Goal: Information Seeking & Learning: Learn about a topic

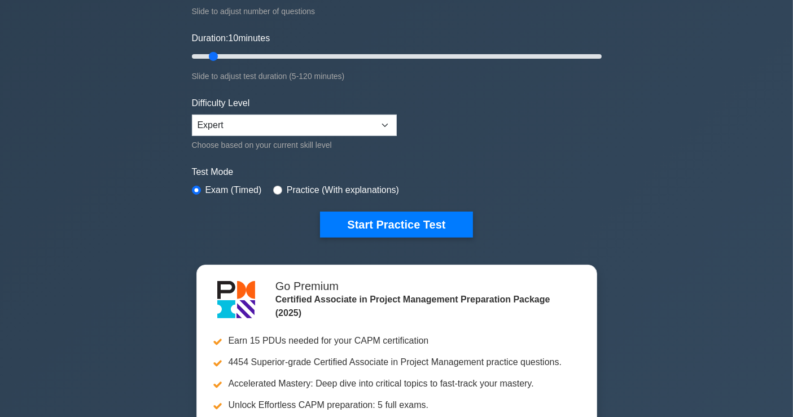
scroll to position [63, 0]
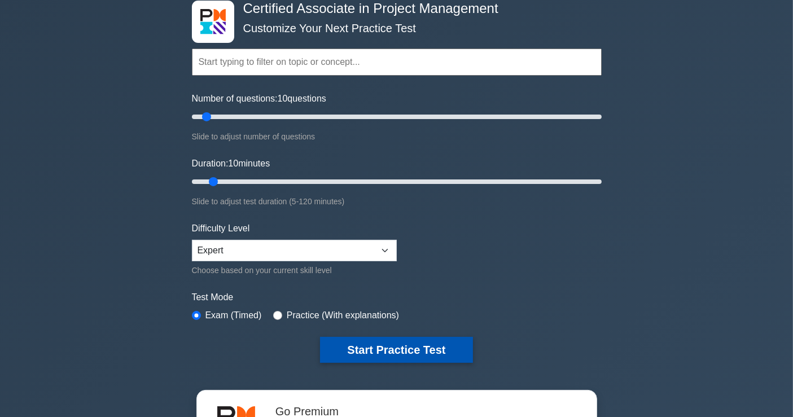
click at [380, 344] on button "Start Practice Test" at bounding box center [396, 350] width 152 height 26
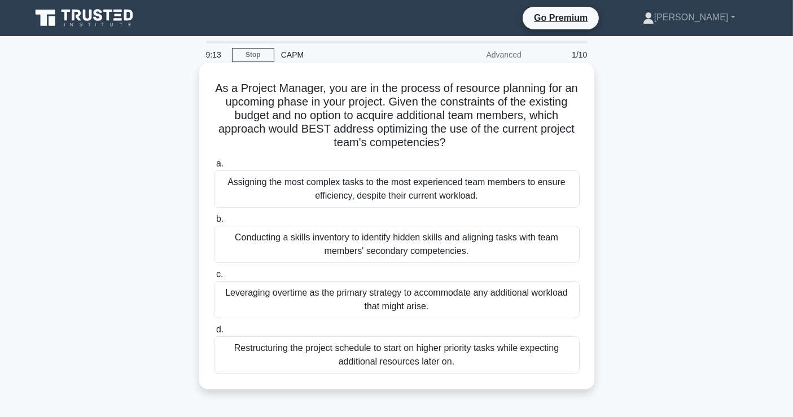
click at [366, 232] on div "Conducting a skills inventory to identify hidden skills and aligning tasks with…" at bounding box center [397, 244] width 366 height 37
click at [214, 223] on input "b. Conducting a skills inventory to identify hidden skills and aligning tasks w…" at bounding box center [214, 218] width 0 height 7
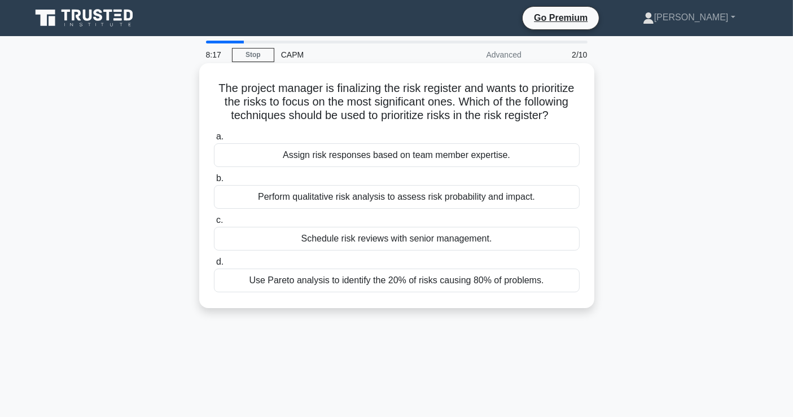
click at [341, 209] on div "Perform qualitative risk analysis to assess risk probability and impact." at bounding box center [397, 197] width 366 height 24
click at [214, 182] on input "b. Perform qualitative risk analysis to assess risk probability and impact." at bounding box center [214, 178] width 0 height 7
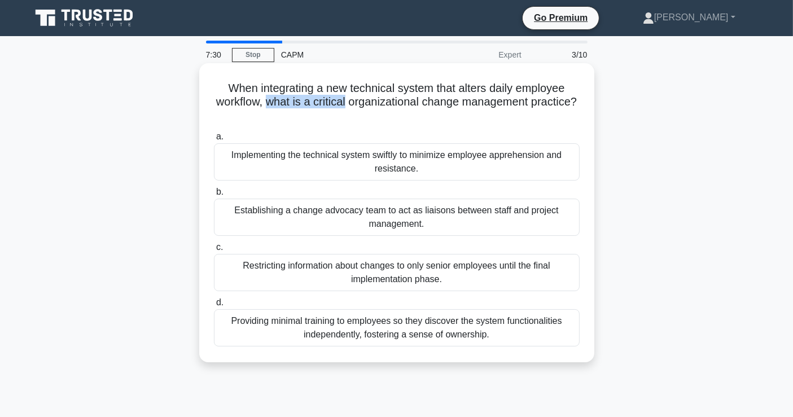
drag, startPoint x: 371, startPoint y: 103, endPoint x: 288, endPoint y: 103, distance: 82.9
click at [288, 103] on h5 "When integrating a new technical system that alters daily employee workflow, wh…" at bounding box center [397, 102] width 368 height 42
click at [302, 209] on div "Establishing a change advocacy team to act as liaisons between staff and projec…" at bounding box center [397, 217] width 366 height 37
click at [214, 196] on input "b. Establishing a change advocacy team to act as liaisons between staff and pro…" at bounding box center [214, 191] width 0 height 7
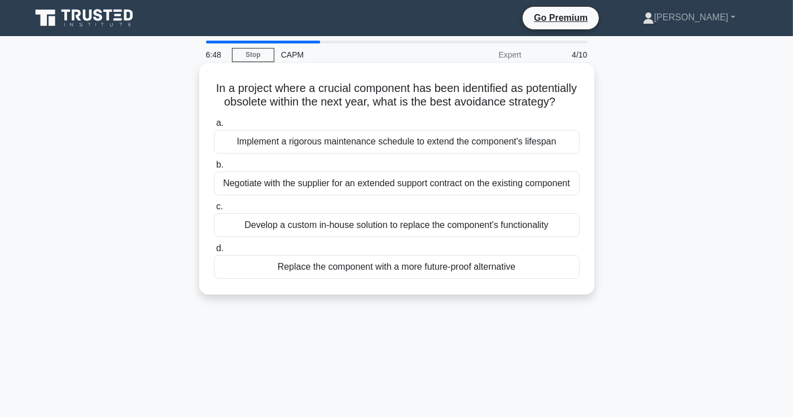
click at [283, 279] on div "Replace the component with a more future-proof alternative" at bounding box center [397, 267] width 366 height 24
click at [214, 252] on input "d. Replace the component with a more future-proof alternative" at bounding box center [214, 248] width 0 height 7
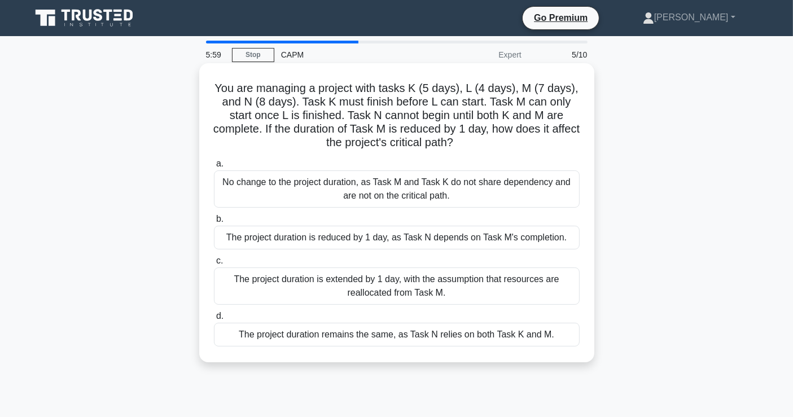
click at [498, 241] on div "The project duration is reduced by 1 day, as Task N depends on Task M's complet…" at bounding box center [397, 238] width 366 height 24
click at [214, 223] on input "b. The project duration is reduced by 1 day, as Task N depends on Task M's comp…" at bounding box center [214, 218] width 0 height 7
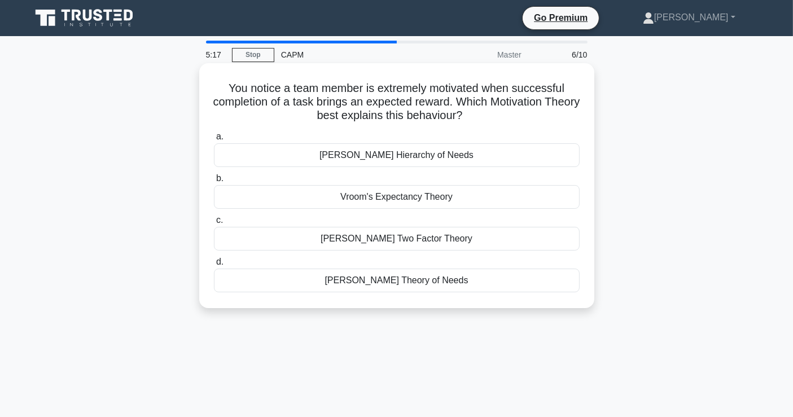
click at [377, 243] on div "Herzberg's Two Factor Theory" at bounding box center [397, 239] width 366 height 24
click at [214, 224] on input "c. Herzberg's Two Factor Theory" at bounding box center [214, 220] width 0 height 7
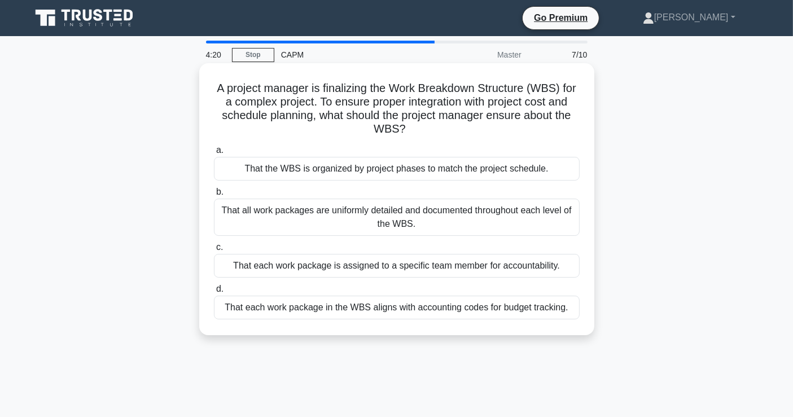
click at [483, 168] on div "That the WBS is organized by project phases to match the project schedule." at bounding box center [397, 169] width 366 height 24
click at [214, 154] on input "a. That the WBS is organized by project phases to match the project schedule." at bounding box center [214, 150] width 0 height 7
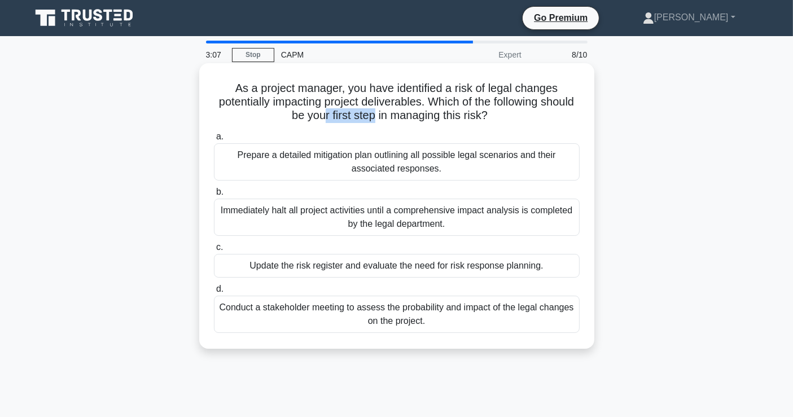
drag, startPoint x: 391, startPoint y: 115, endPoint x: 341, endPoint y: 122, distance: 50.7
click at [341, 122] on h5 "As a project manager, you have identified a risk of legal changes potentially i…" at bounding box center [397, 102] width 368 height 42
click at [392, 265] on div "Update the risk register and evaluate the need for risk response planning." at bounding box center [397, 266] width 366 height 24
click at [214, 251] on input "c. Update the risk register and evaluate the need for risk response planning." at bounding box center [214, 247] width 0 height 7
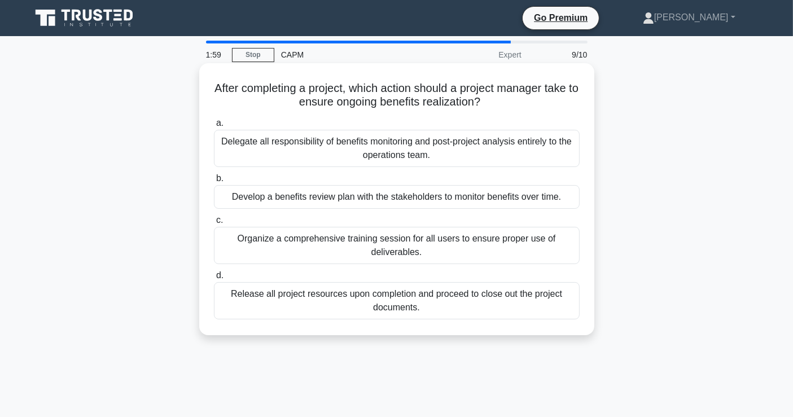
click at [531, 200] on div "Develop a benefits review plan with the stakeholders to monitor benefits over t…" at bounding box center [397, 197] width 366 height 24
click at [214, 182] on input "b. Develop a benefits review plan with the stakeholders to monitor benefits ove…" at bounding box center [214, 178] width 0 height 7
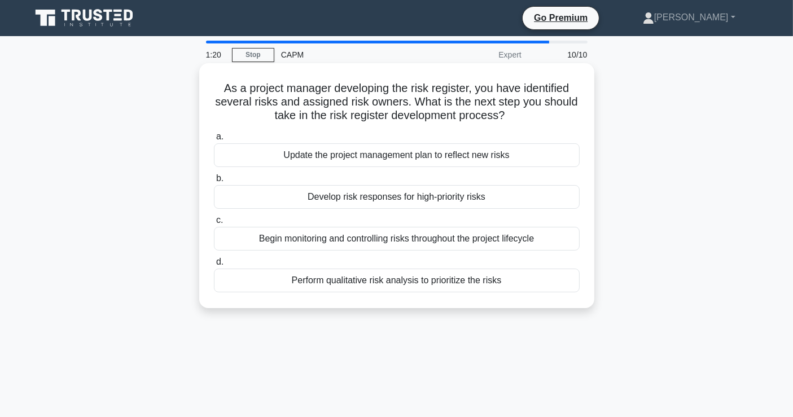
click at [437, 278] on div "Perform qualitative risk analysis to prioritize the risks" at bounding box center [397, 281] width 366 height 24
click at [214, 266] on input "d. Perform qualitative risk analysis to prioritize the risks" at bounding box center [214, 261] width 0 height 7
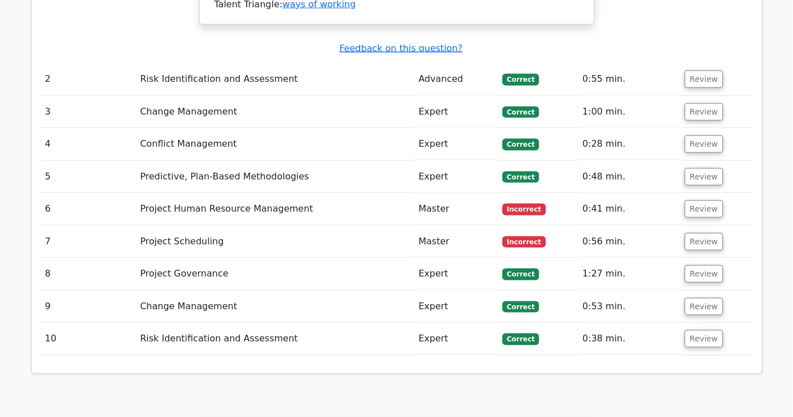
scroll to position [1629, 0]
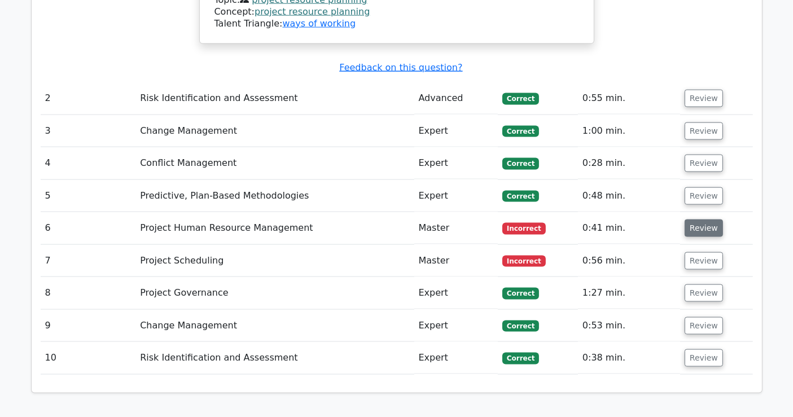
click at [693, 219] on button "Review" at bounding box center [703, 227] width 38 height 17
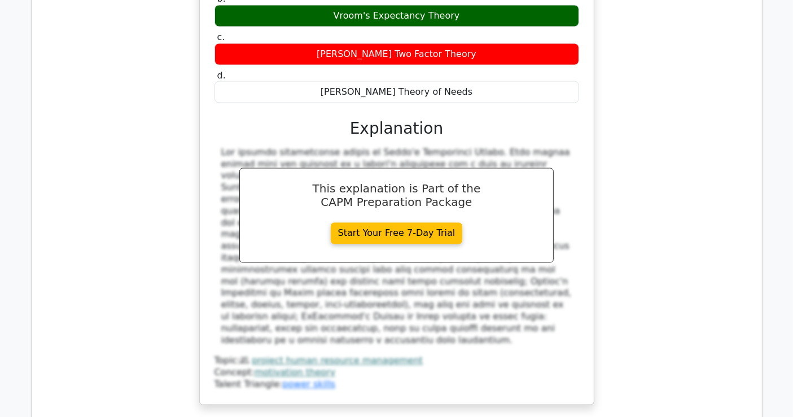
scroll to position [2005, 0]
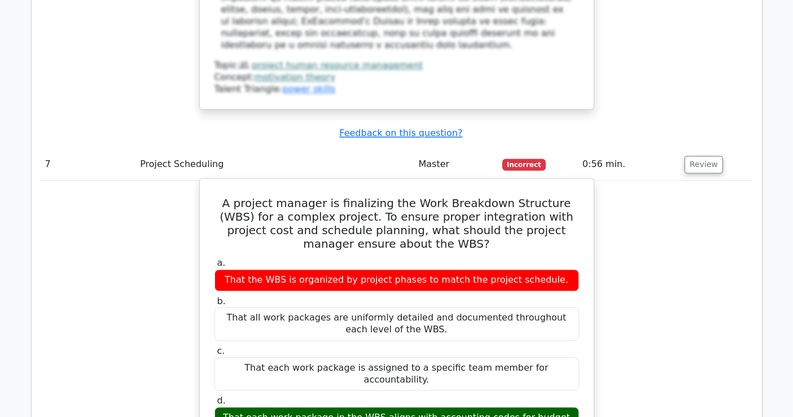
scroll to position [2382, 0]
